Goal: Check status: Check status

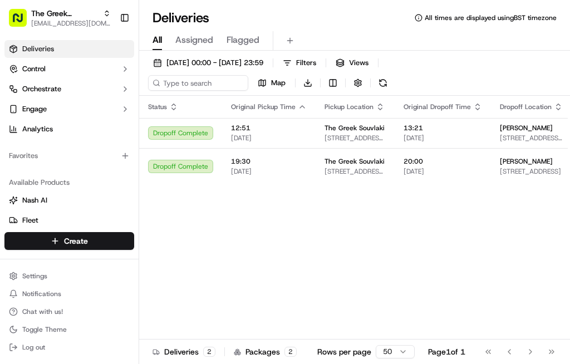
click at [359, 176] on span "[STREET_ADDRESS][PERSON_NAME]" at bounding box center [355, 171] width 61 height 9
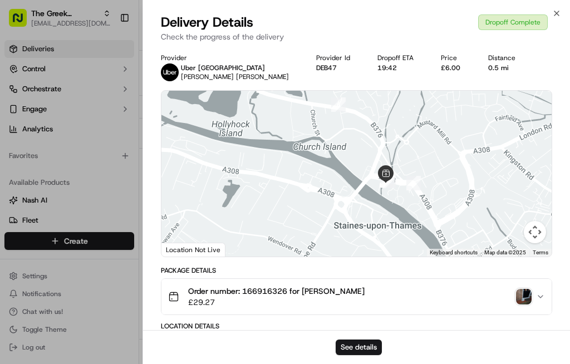
click at [355, 341] on button "See details" at bounding box center [359, 348] width 46 height 16
click at [556, 15] on icon "button" at bounding box center [557, 13] width 9 height 9
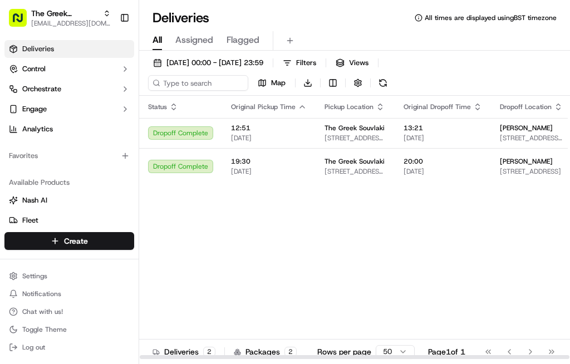
click at [373, 133] on span "The Greek Souvlaki" at bounding box center [355, 128] width 60 height 9
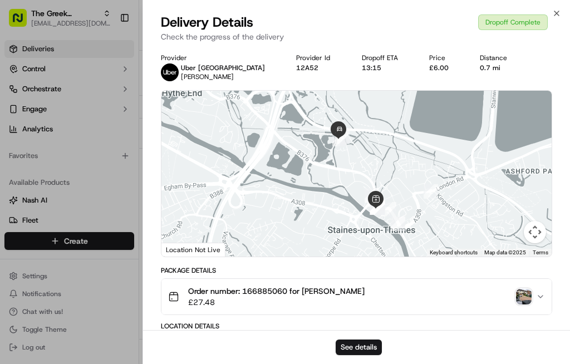
click at [553, 20] on div "Delivery Details Dropoff Complete Check the progress of the delivery" at bounding box center [356, 29] width 427 height 33
click at [554, 17] on icon "button" at bounding box center [557, 13] width 9 height 9
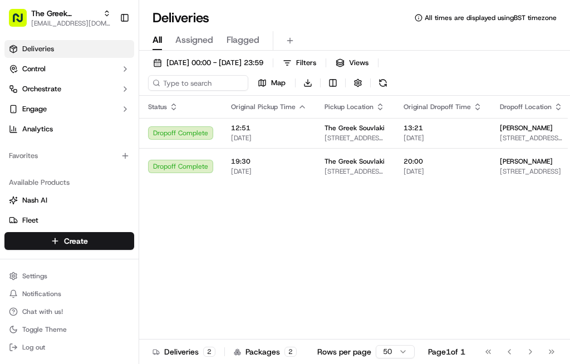
click at [558, 21] on div "Deliveries All times are displayed using BST timezone" at bounding box center [354, 18] width 431 height 18
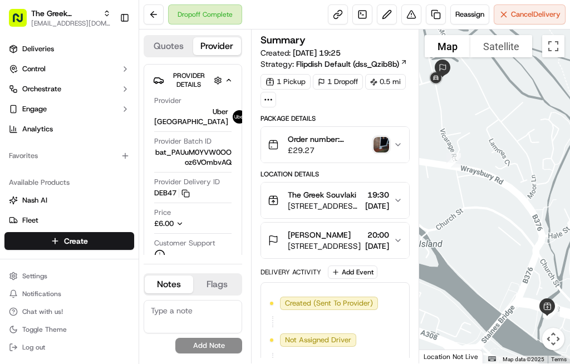
click at [397, 146] on icon "button" at bounding box center [398, 144] width 9 height 9
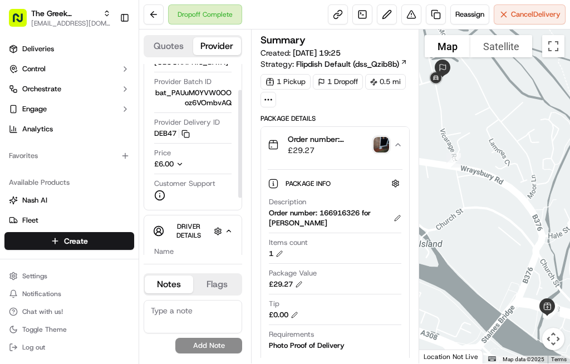
scroll to position [60, 0]
